Goal: Book appointment/travel/reservation

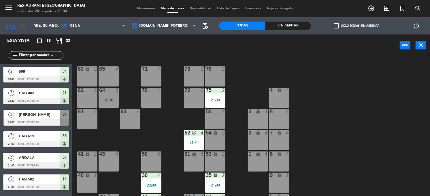
scroll to position [149, 0]
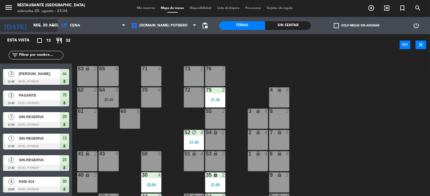
click at [32, 26] on input "mié. 20 ago." at bounding box center [58, 25] width 54 height 10
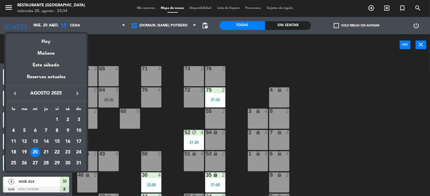
click at [47, 152] on div "21" at bounding box center [46, 153] width 10 height 10
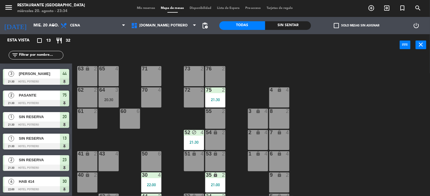
type input "jue. 21 ago."
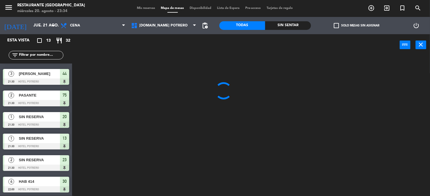
scroll to position [0, 0]
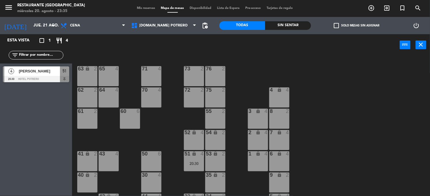
click at [155, 162] on div "50 6" at bounding box center [151, 162] width 20 height 20
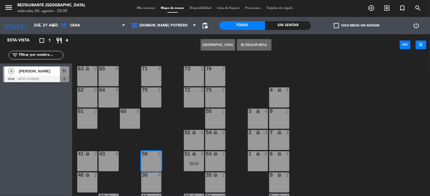
click at [220, 47] on button "[GEOGRAPHIC_DATA]" at bounding box center [217, 45] width 35 height 12
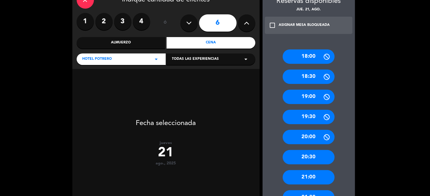
scroll to position [72, 0]
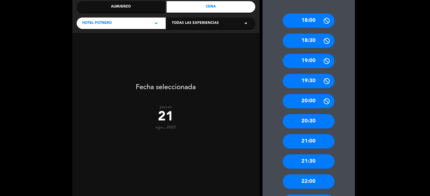
click at [310, 160] on div "21:30" at bounding box center [309, 162] width 52 height 14
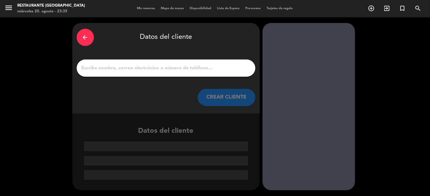
scroll to position [0, 0]
click at [156, 71] on input "1" at bounding box center [166, 68] width 170 height 8
type input "N"
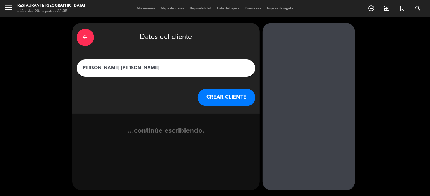
type input "[PERSON_NAME] [PERSON_NAME]"
click at [239, 87] on div "arrow_back Datos del cliente [PERSON_NAME] [PERSON_NAME] [PERSON_NAME] CLIENTE" at bounding box center [165, 68] width 187 height 91
click at [239, 93] on button "CREAR CLIENTE" at bounding box center [227, 97] width 58 height 17
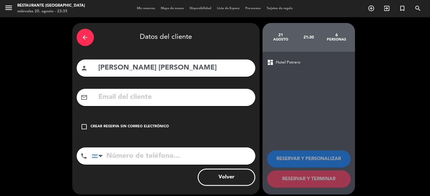
click at [133, 101] on input "text" at bounding box center [174, 98] width 153 height 12
click at [139, 152] on input "tel" at bounding box center [174, 156] width 164 height 17
click at [209, 179] on button "Volver" at bounding box center [227, 177] width 58 height 17
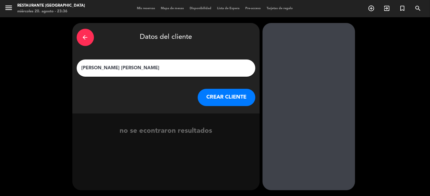
click at [87, 36] on icon "arrow_back" at bounding box center [85, 37] width 7 height 7
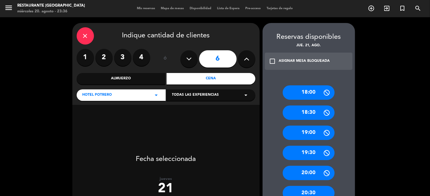
click at [87, 36] on icon "close" at bounding box center [85, 36] width 7 height 7
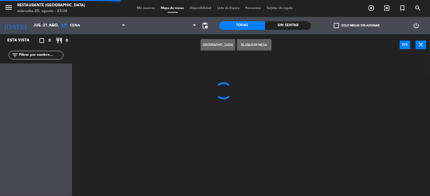
click at [109, 65] on div at bounding box center [252, 126] width 353 height 140
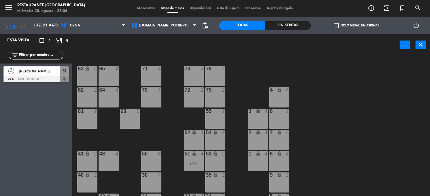
click at [174, 97] on div "65 4 71 4 73 2 76 2 63 lock 2 64 4 62 2 70 4 72 2 75 2 4 lock 4 55 2 60 6 3 loc…" at bounding box center [252, 126] width 353 height 140
click at [163, 121] on div "65 4 71 4 73 2 76 2 63 lock 2 64 4 62 2 70 4 72 2 75 2 4 lock 4 55 2 60 6 3 loc…" at bounding box center [252, 126] width 353 height 140
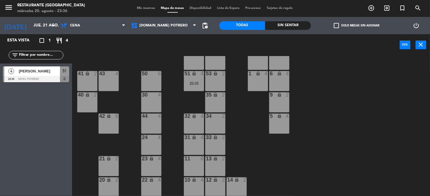
scroll to position [82, 0]
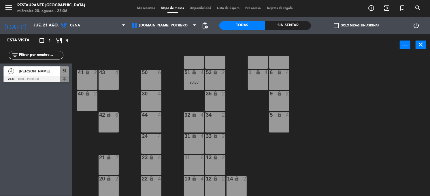
click at [169, 101] on div "65 4 71 4 73 2 76 2 63 lock 2 64 4 62 2 70 4 72 2 75 2 4 lock 4 55 2 60 6 3 loc…" at bounding box center [252, 126] width 353 height 140
click at [46, 27] on input "jue. 21 ago." at bounding box center [58, 25] width 54 height 10
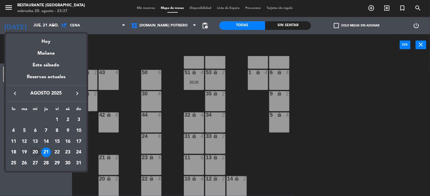
click at [34, 152] on div "20" at bounding box center [35, 153] width 10 height 10
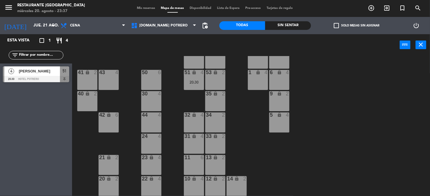
type input "mié. 20 ago."
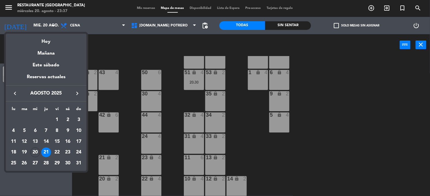
scroll to position [0, 0]
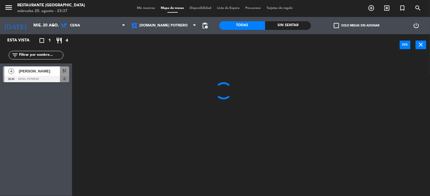
click at [125, 90] on div at bounding box center [252, 126] width 353 height 140
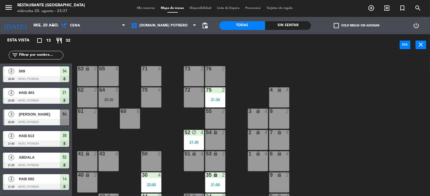
click at [125, 90] on div "65 4 71 4 73 2 76 2 63 lock 2 64 3 20:30 62 2 70 4 72 2 75 2 21:30 4 lock 4 55 …" at bounding box center [252, 126] width 353 height 140
click at [111, 98] on div "20:30" at bounding box center [109, 100] width 20 height 4
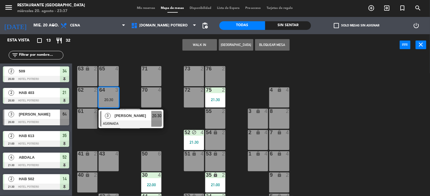
drag, startPoint x: 164, startPoint y: 130, endPoint x: 150, endPoint y: 129, distance: 14.2
click at [162, 132] on div "65 4 71 4 73 2 76 2 63 lock 2 64 3 20:30 3 [PERSON_NAME] ASIGNADA 20:30 62 2 70…" at bounding box center [252, 126] width 353 height 140
